Goal: Task Accomplishment & Management: Use online tool/utility

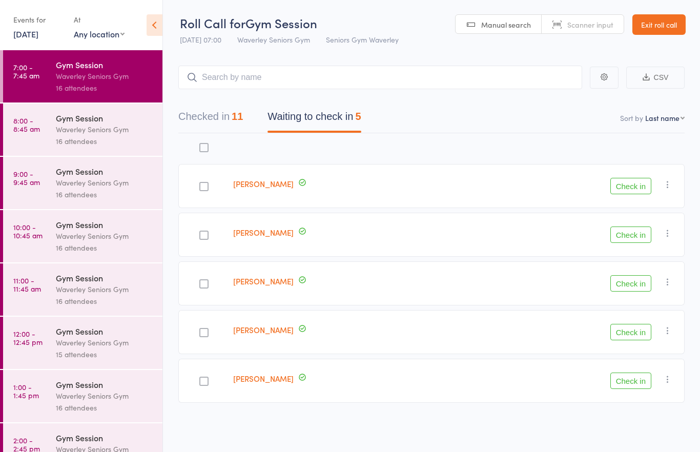
scroll to position [5, 0]
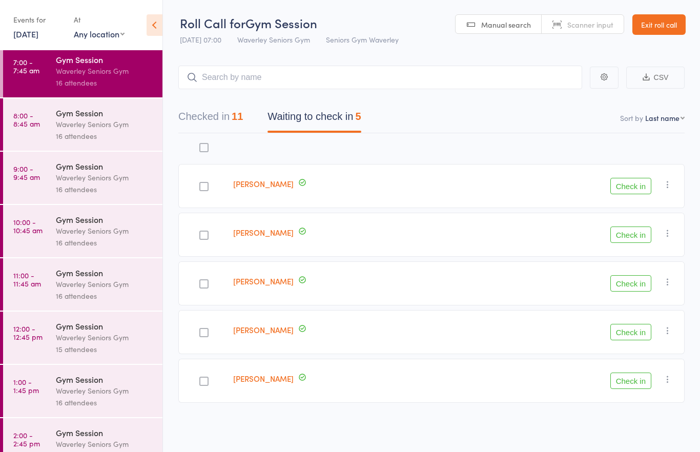
click at [86, 123] on div "Waverley Seniors Gym" at bounding box center [105, 124] width 98 height 12
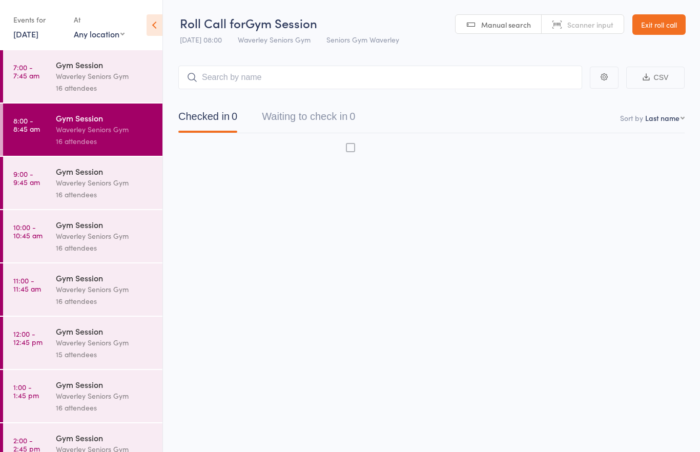
click at [79, 118] on div "Gym Session" at bounding box center [105, 117] width 98 height 11
click at [90, 120] on div "Gym Session" at bounding box center [105, 117] width 98 height 11
click at [361, 112] on div "15" at bounding box center [354, 116] width 11 height 11
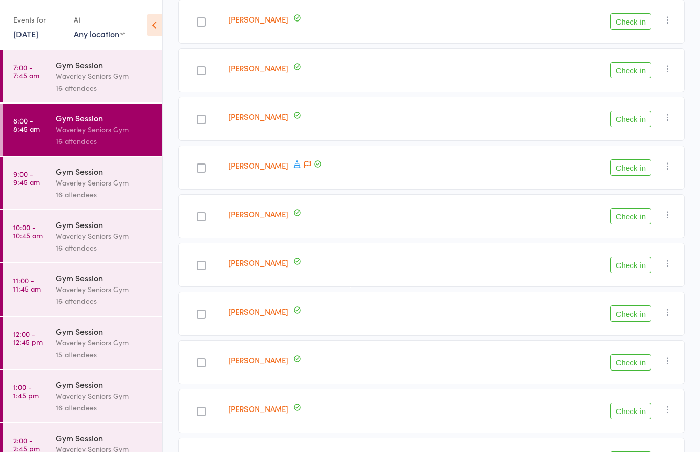
scroll to position [163, 0]
click at [203, 365] on div at bounding box center [201, 363] width 9 height 9
click at [199, 361] on input "checkbox" at bounding box center [199, 361] width 0 height 0
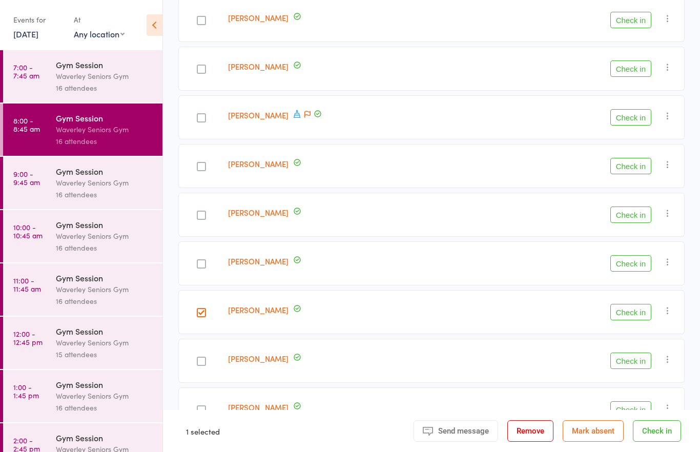
scroll to position [216, 0]
click at [631, 314] on button "Check in" at bounding box center [630, 311] width 41 height 16
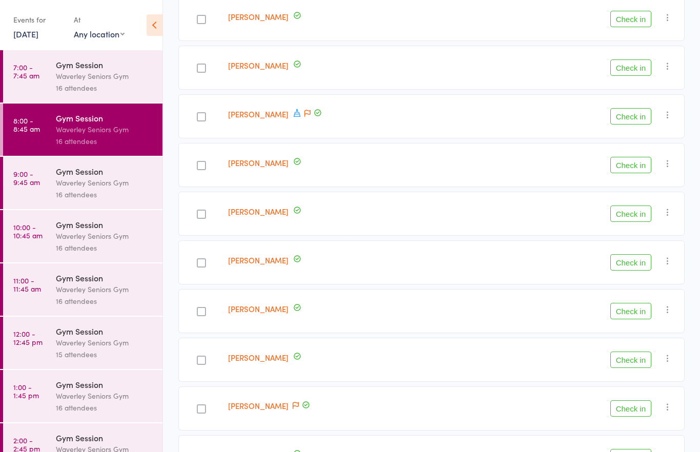
click at [632, 210] on button "Check in" at bounding box center [630, 213] width 41 height 16
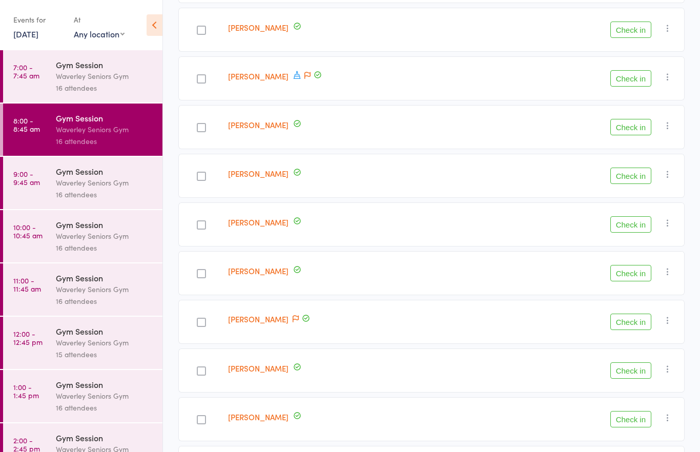
scroll to position [254, 0]
click at [635, 363] on button "Check in" at bounding box center [630, 370] width 41 height 16
click at [203, 130] on div at bounding box center [201, 126] width 9 height 9
click at [199, 124] on input "checkbox" at bounding box center [199, 124] width 0 height 0
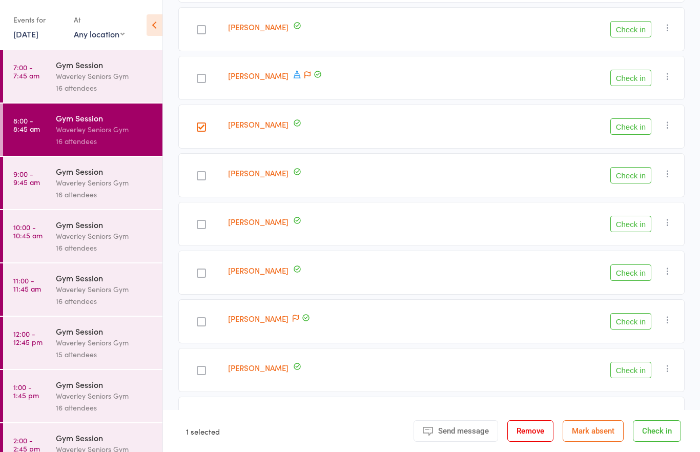
click at [630, 129] on button "Check in" at bounding box center [630, 126] width 41 height 16
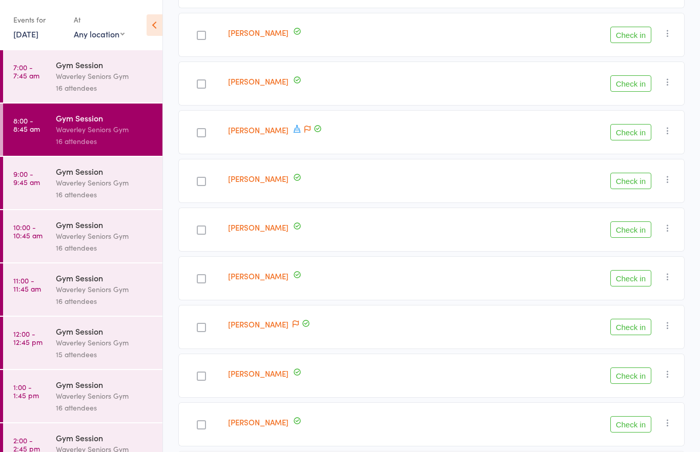
scroll to position [201, 0]
